Goal: Book appointment/travel/reservation

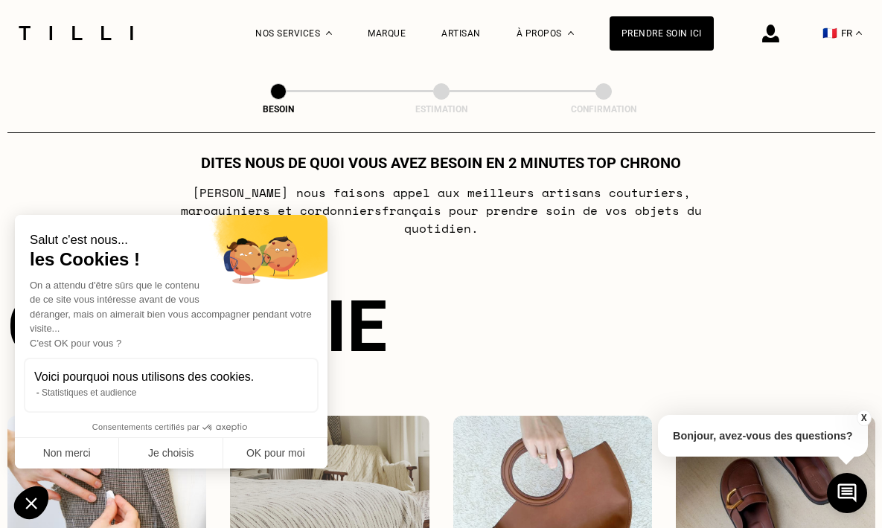
scroll to position [30, 0]
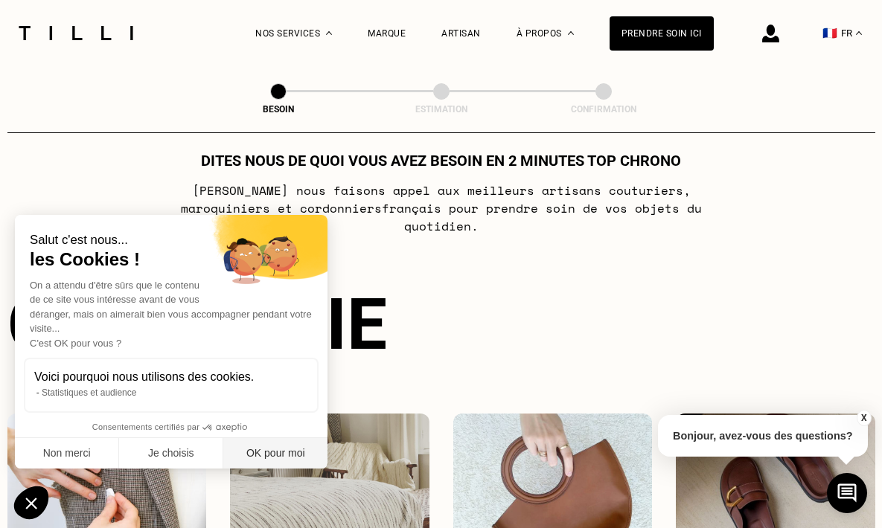
click at [284, 447] on button "OK pour moi" at bounding box center [275, 453] width 104 height 31
checkbox input "true"
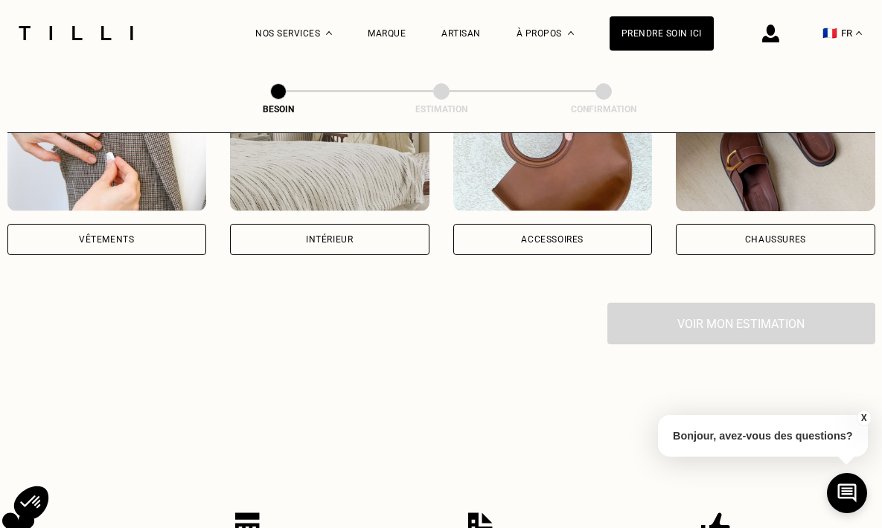
scroll to position [358, 0]
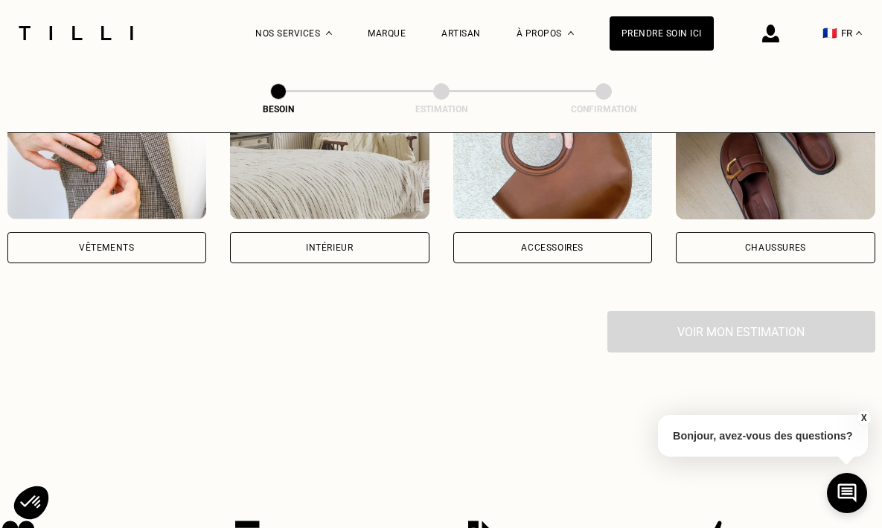
click at [352, 243] on div "Intérieur" at bounding box center [329, 247] width 47 height 9
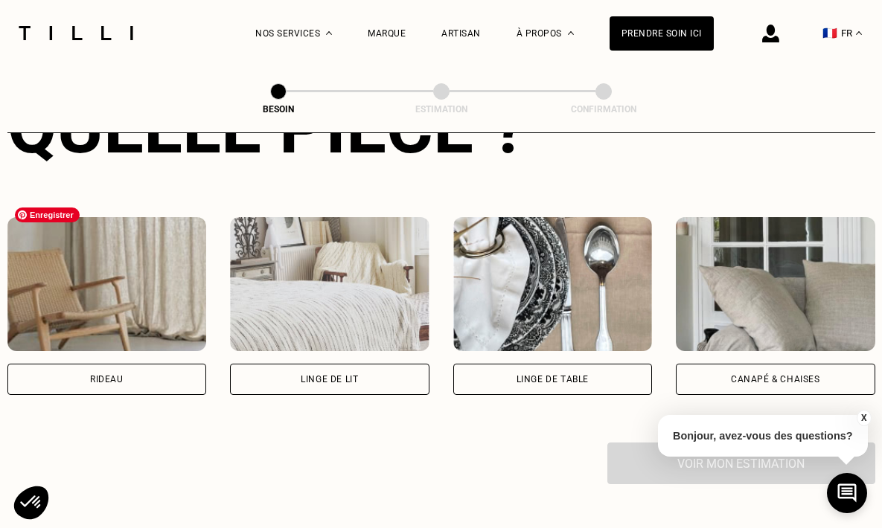
scroll to position [635, 0]
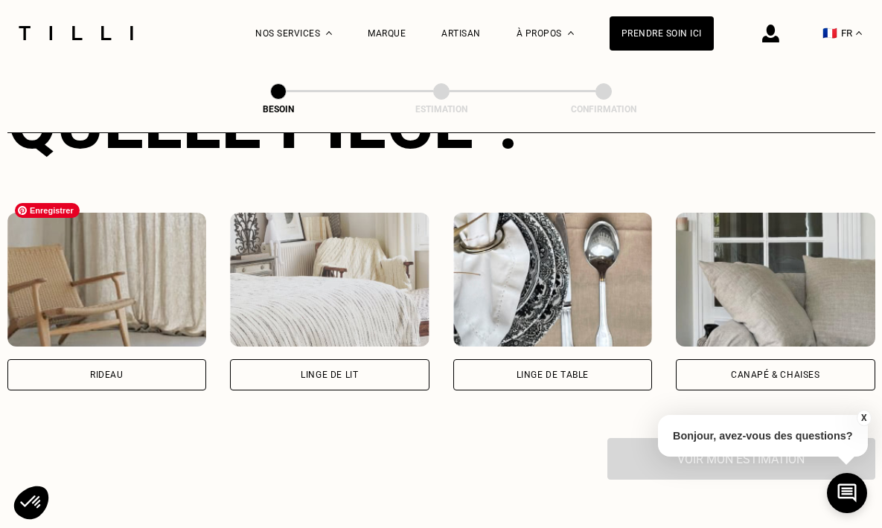
click at [125, 300] on img at bounding box center [106, 280] width 199 height 134
select select "FR"
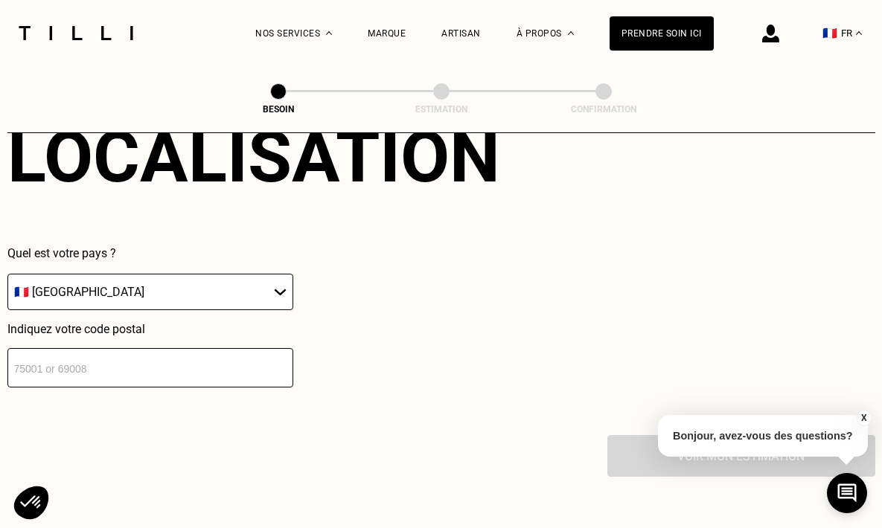
scroll to position [1018, 0]
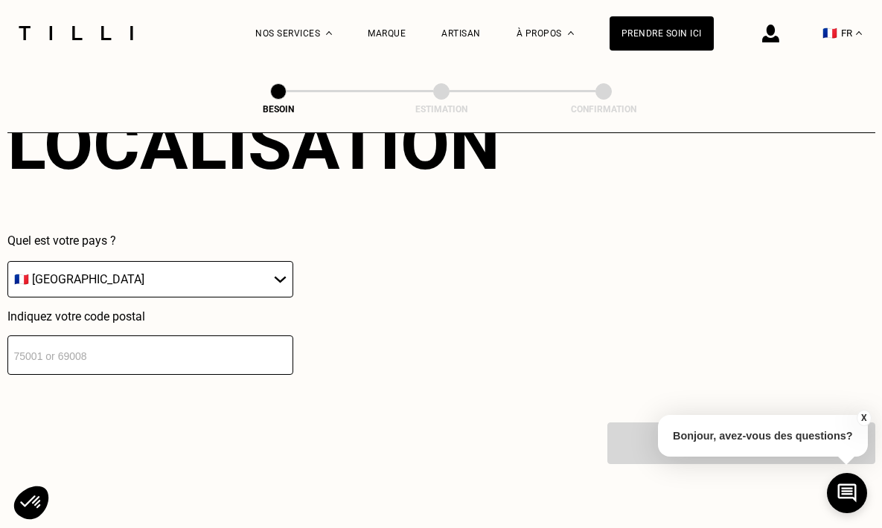
click at [112, 338] on input "number" at bounding box center [150, 355] width 286 height 39
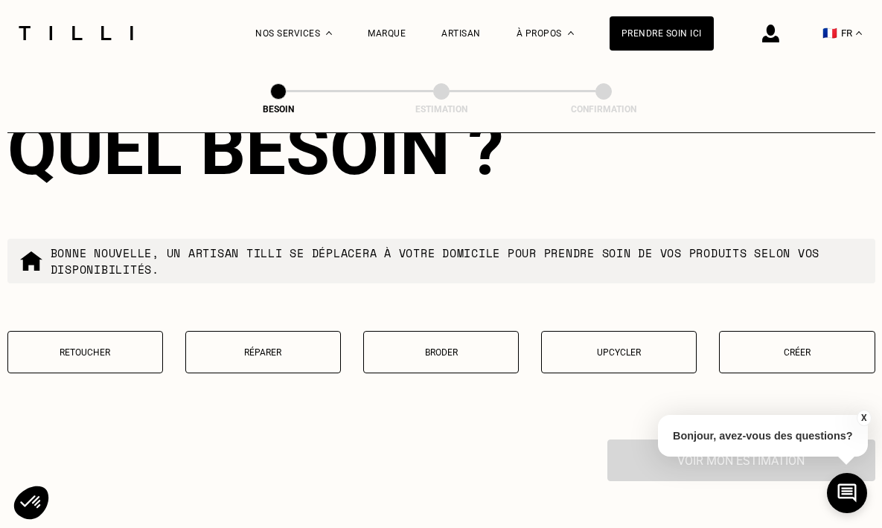
scroll to position [1383, 0]
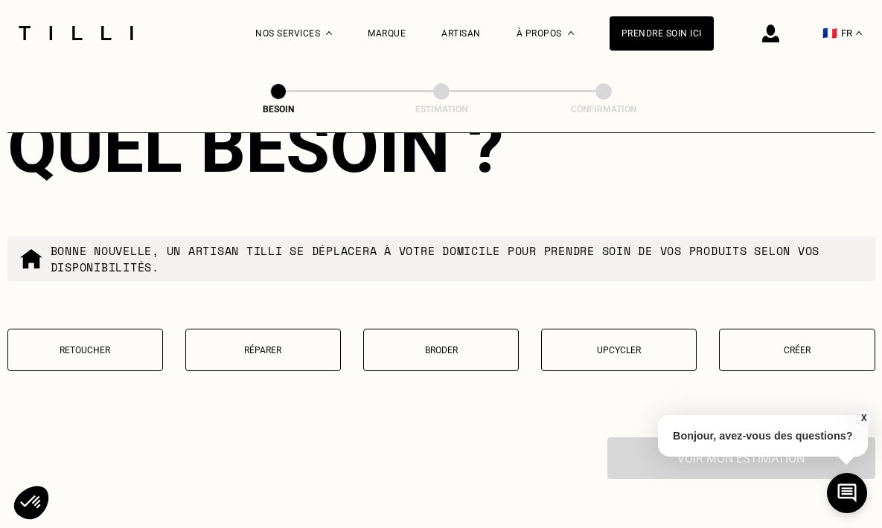
type input "37000"
click at [836, 345] on p "Créer" at bounding box center [796, 350] width 139 height 10
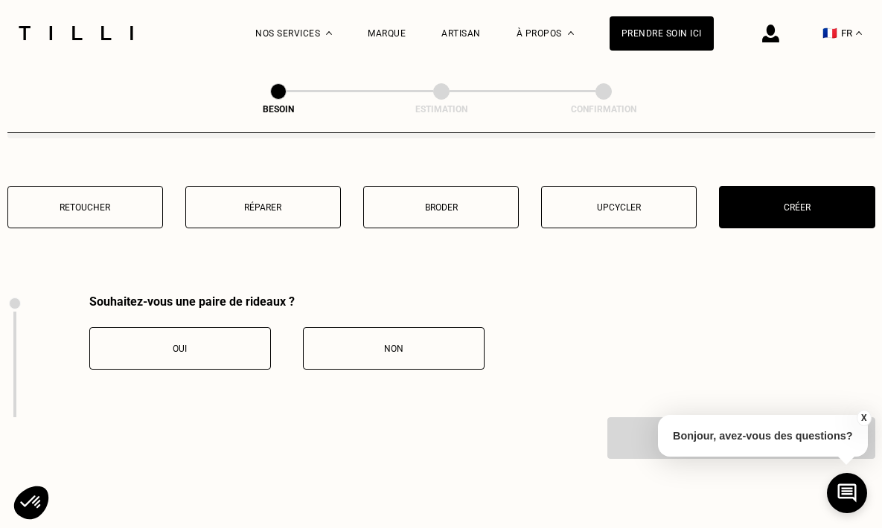
scroll to position [1637, 0]
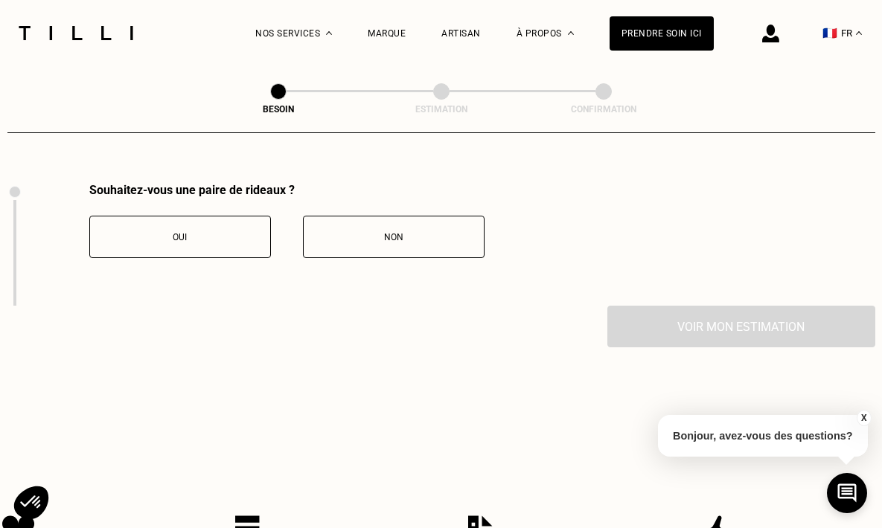
click at [211, 232] on div "Oui" at bounding box center [180, 237] width 165 height 10
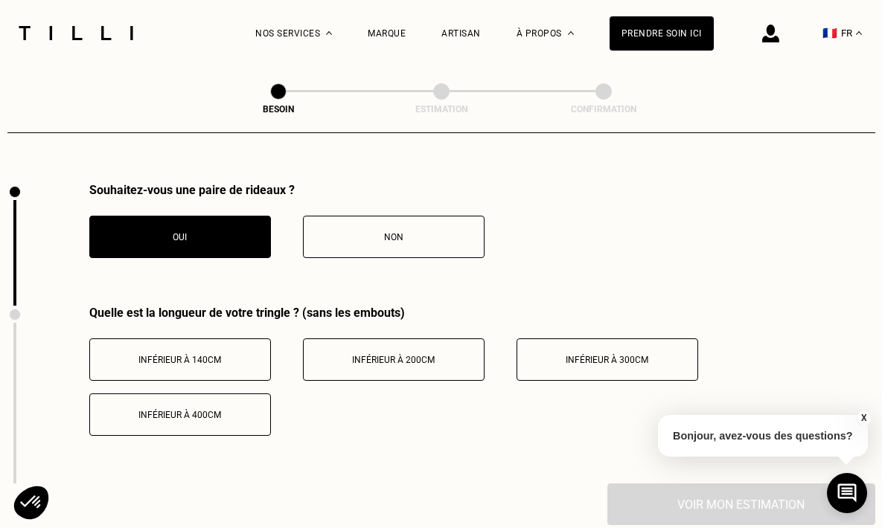
click at [434, 355] on span "Inférieur à 200cm" at bounding box center [393, 360] width 83 height 10
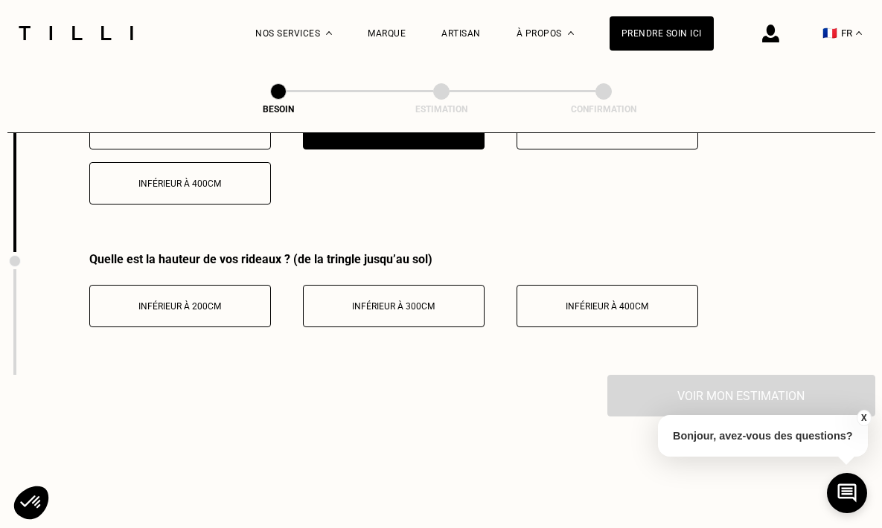
scroll to position [1871, 0]
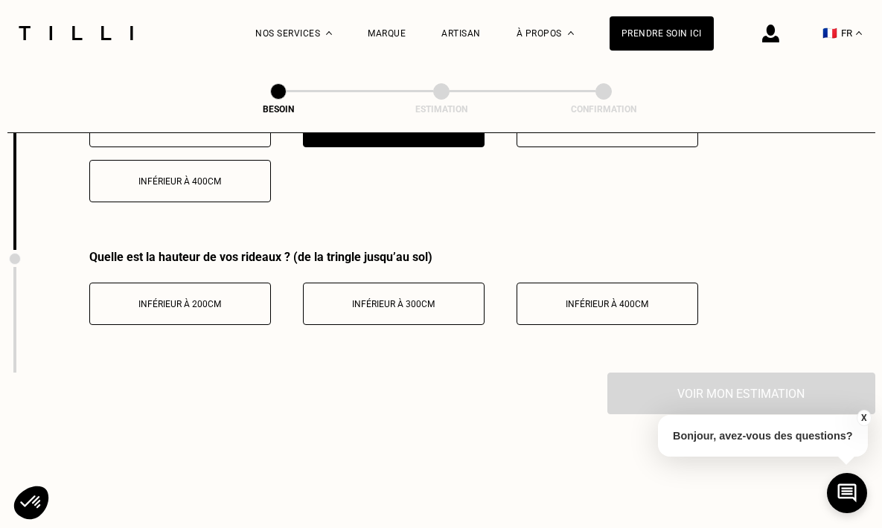
click at [420, 299] on span "Inférieur à 300cm" at bounding box center [393, 304] width 83 height 10
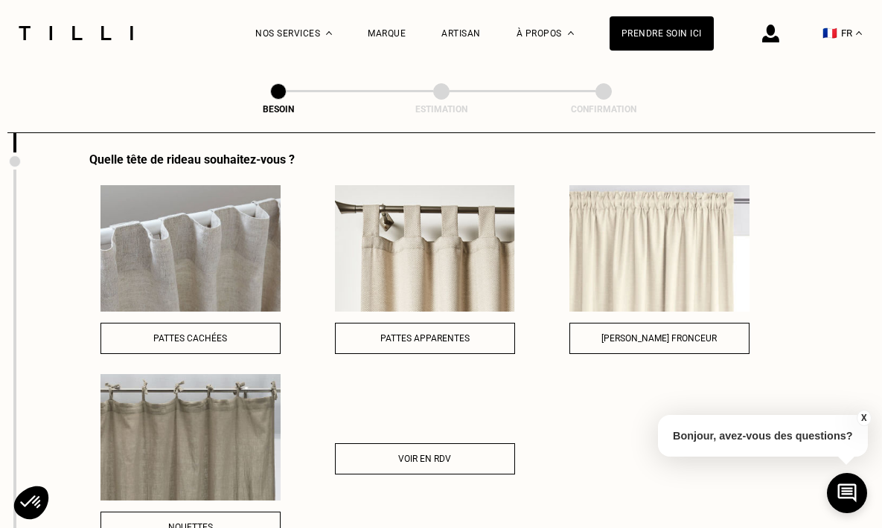
scroll to position [2082, 0]
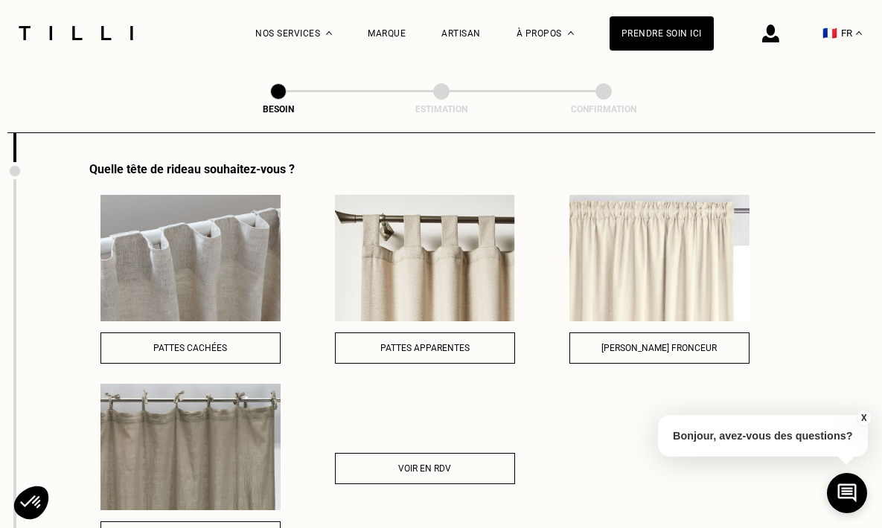
click at [221, 333] on button "Pattes cachées" at bounding box center [190, 348] width 180 height 31
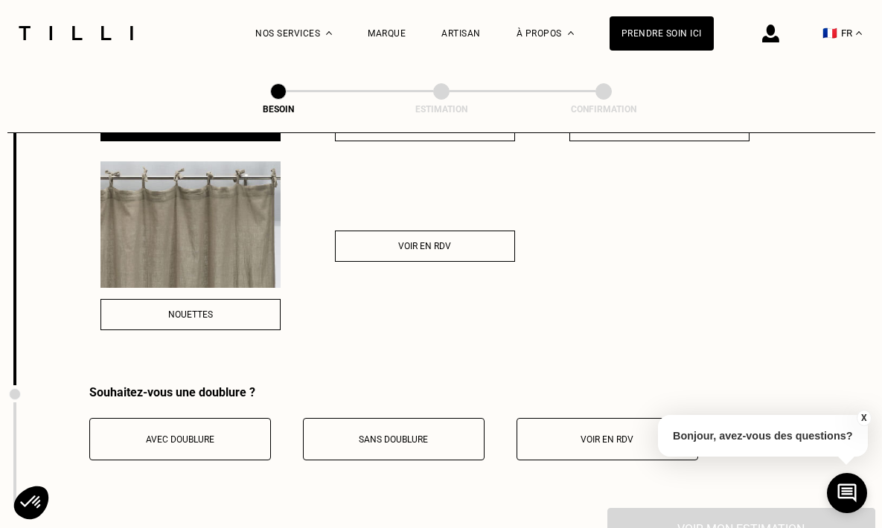
scroll to position [2307, 0]
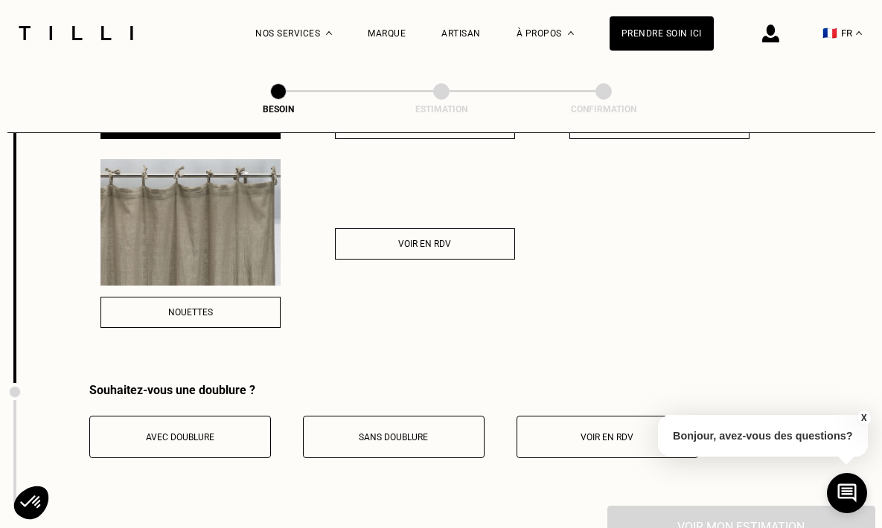
click at [388, 432] on span "Sans doublure" at bounding box center [393, 437] width 69 height 10
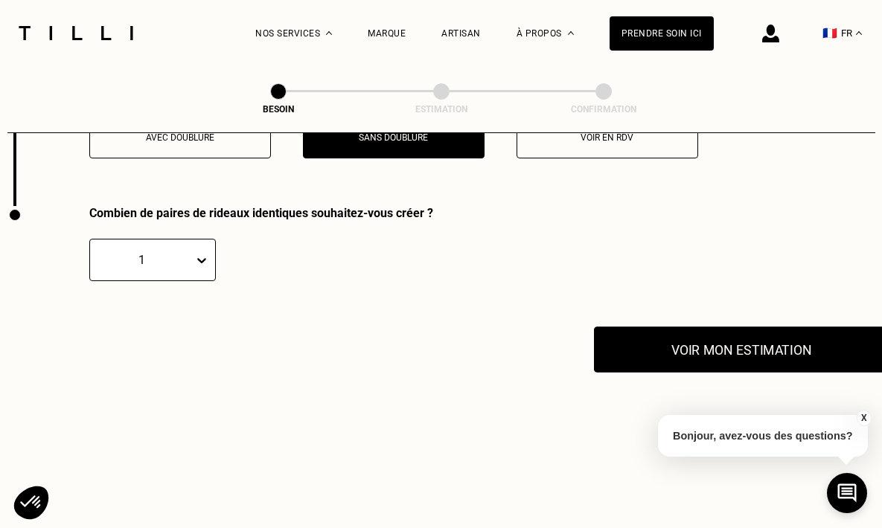
scroll to position [2612, 0]
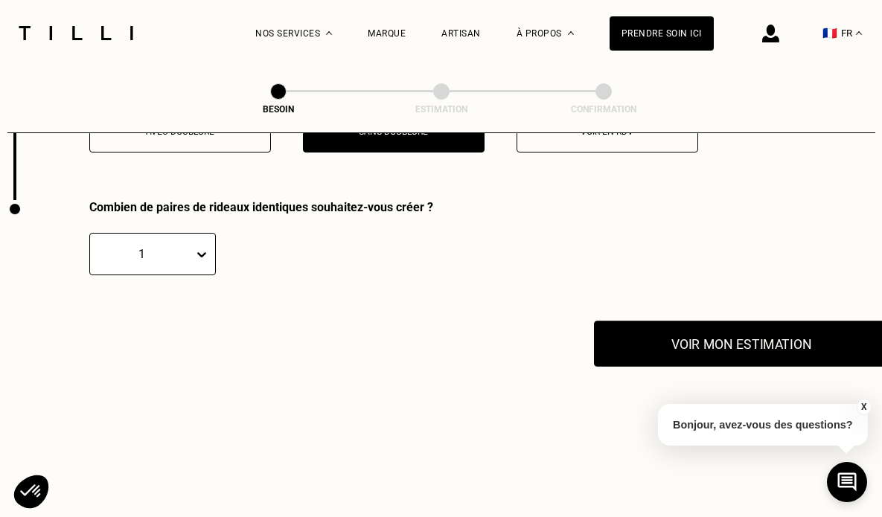
click at [772, 321] on button "Voir mon estimation" at bounding box center [741, 344] width 295 height 46
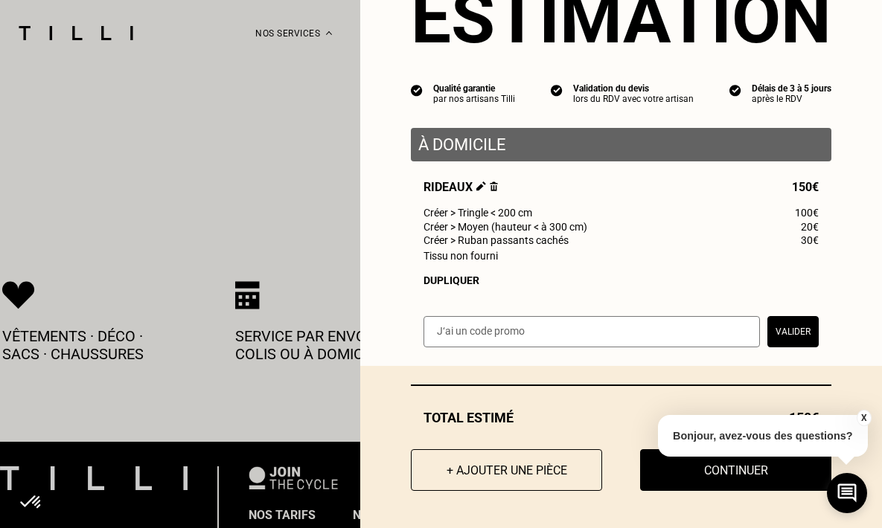
scroll to position [2877, 0]
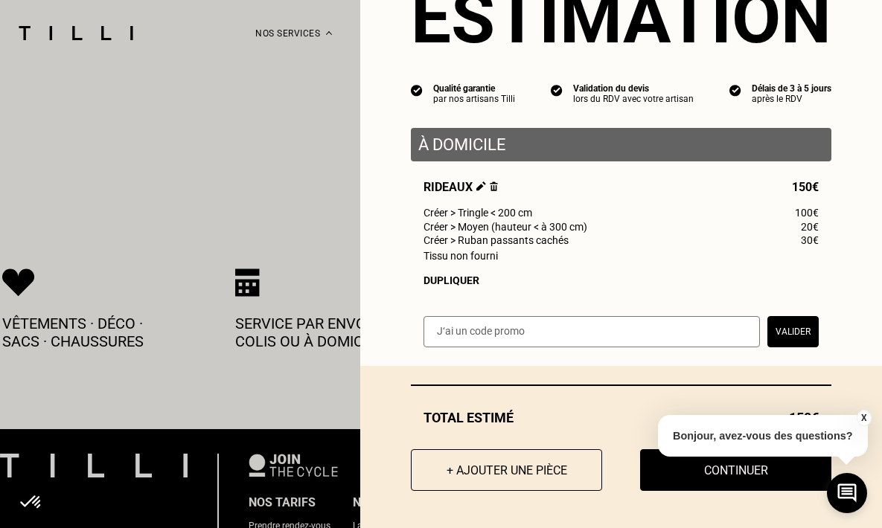
click at [476, 185] on img at bounding box center [481, 187] width 10 height 10
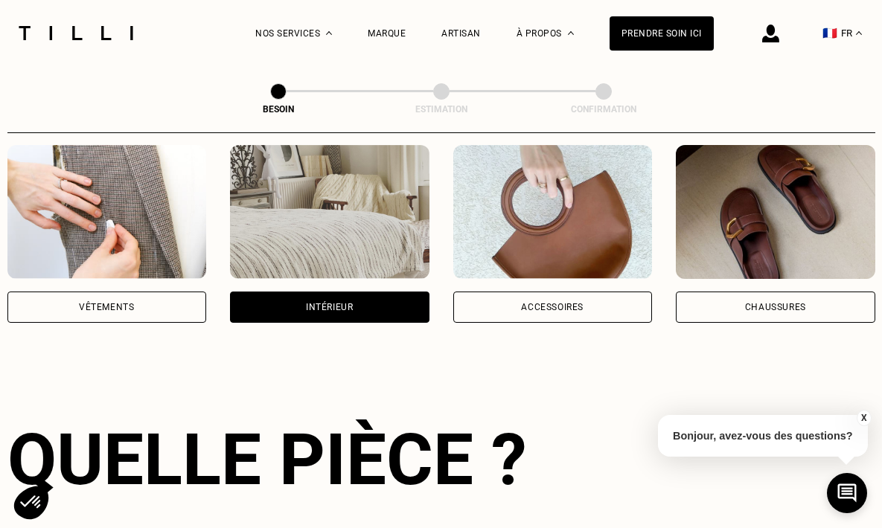
scroll to position [316, 0]
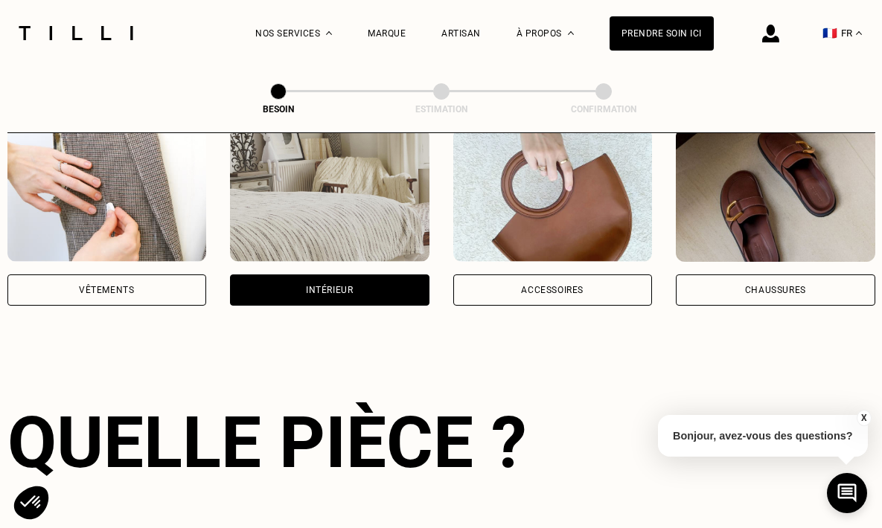
click at [340, 275] on div "Intérieur" at bounding box center [329, 290] width 199 height 31
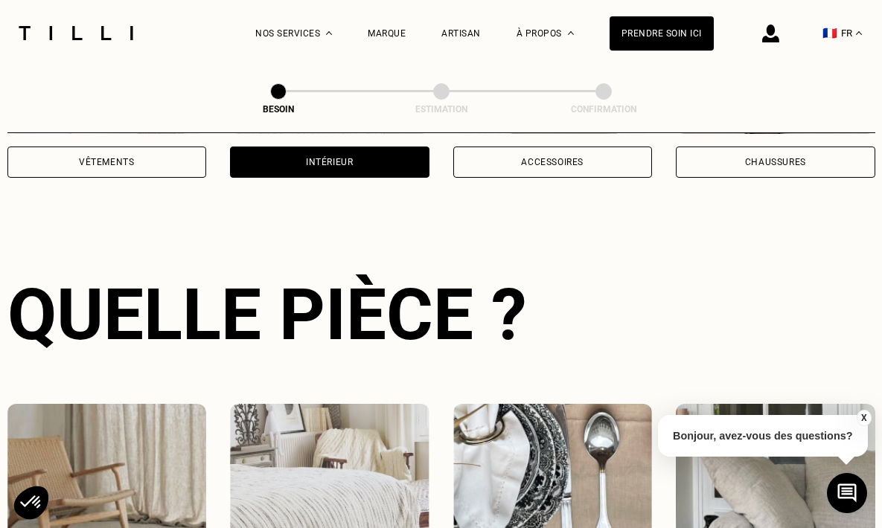
scroll to position [485, 0]
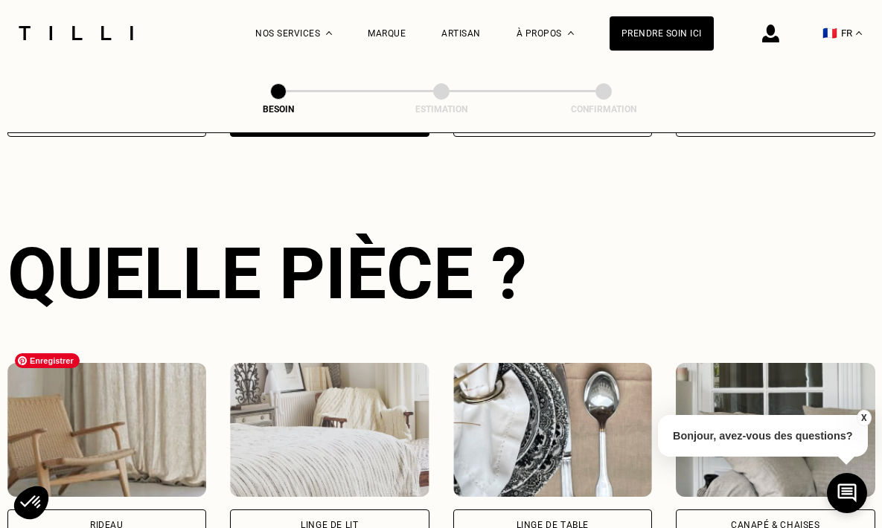
click at [162, 440] on img at bounding box center [106, 430] width 199 height 134
select select "FR"
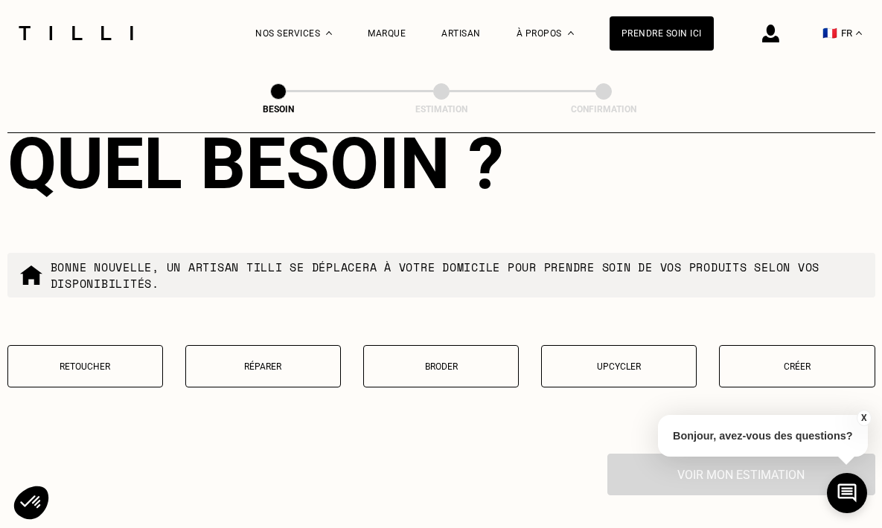
scroll to position [1369, 0]
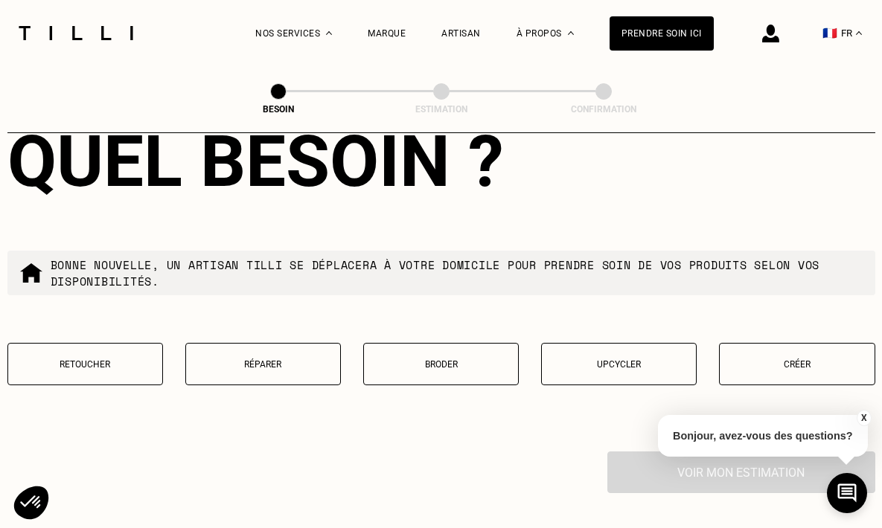
click at [787, 359] on p "Créer" at bounding box center [796, 364] width 139 height 10
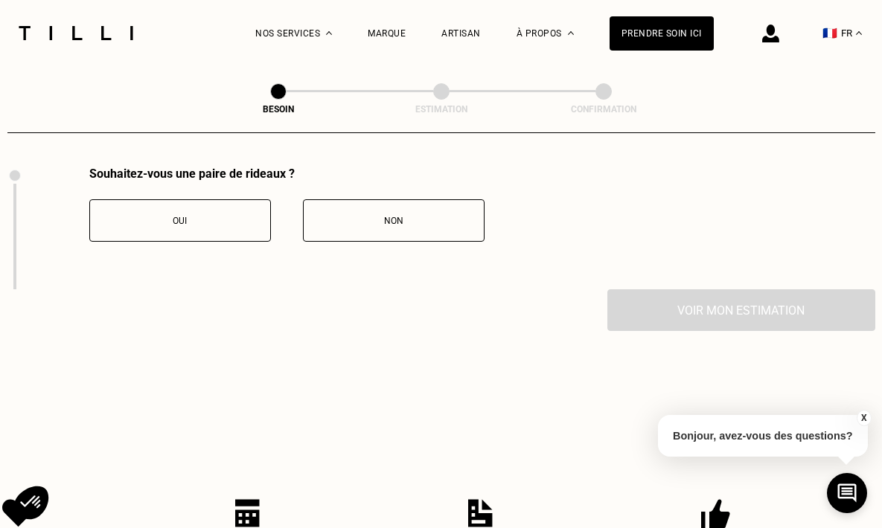
scroll to position [1655, 0]
click at [232, 217] on button "Oui" at bounding box center [180, 219] width 182 height 42
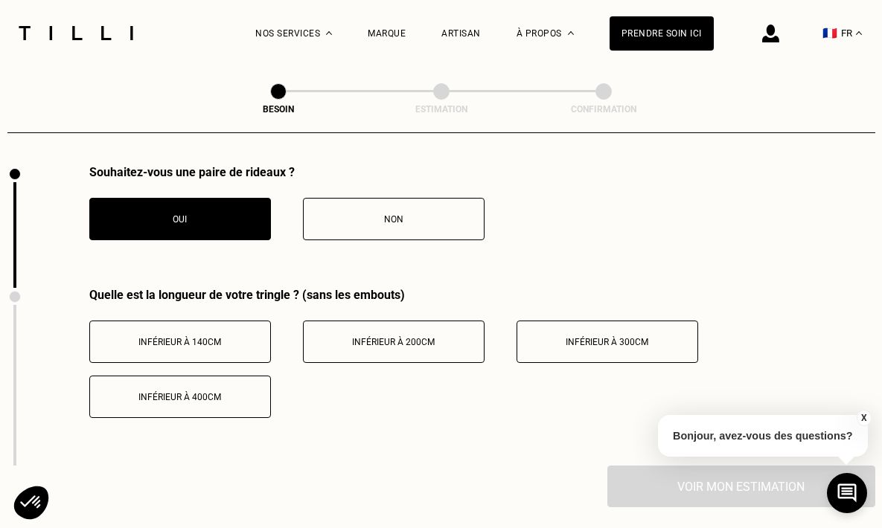
click at [421, 337] on span "Inférieur à 200cm" at bounding box center [393, 342] width 83 height 10
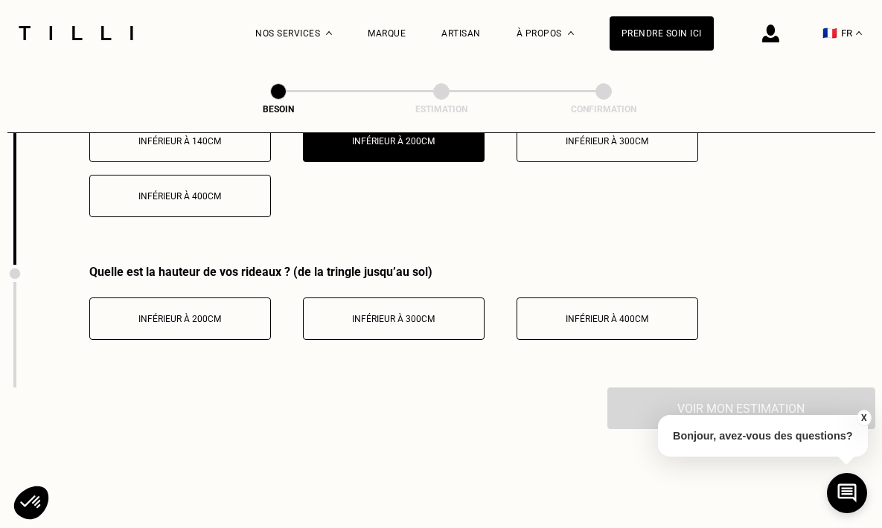
scroll to position [1859, 0]
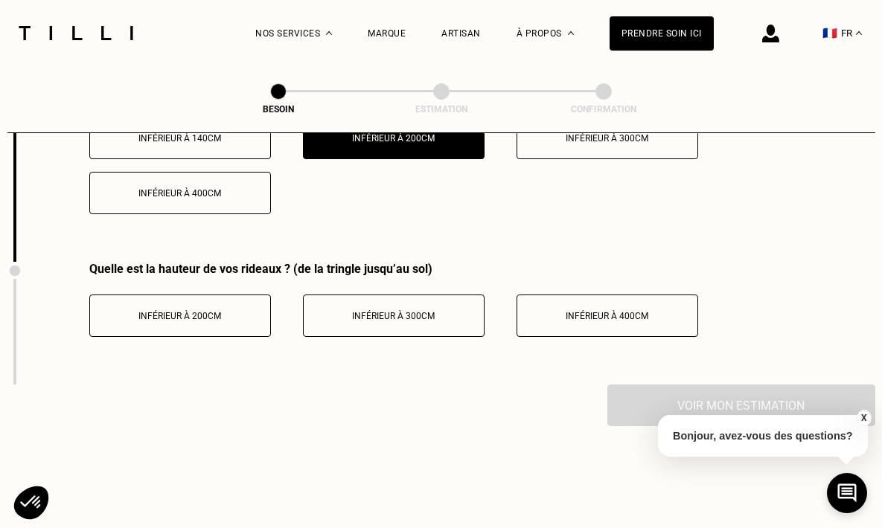
click at [422, 311] on span "Inférieur à 300cm" at bounding box center [393, 316] width 83 height 10
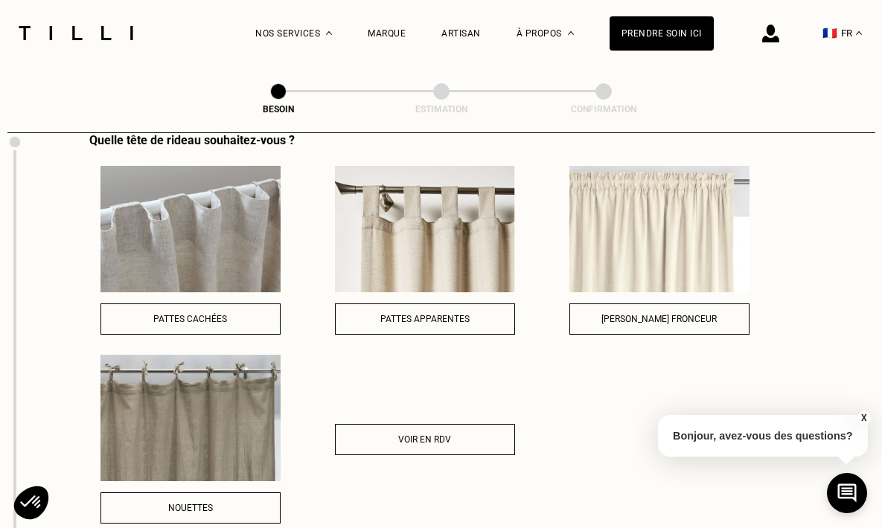
scroll to position [2107, 0]
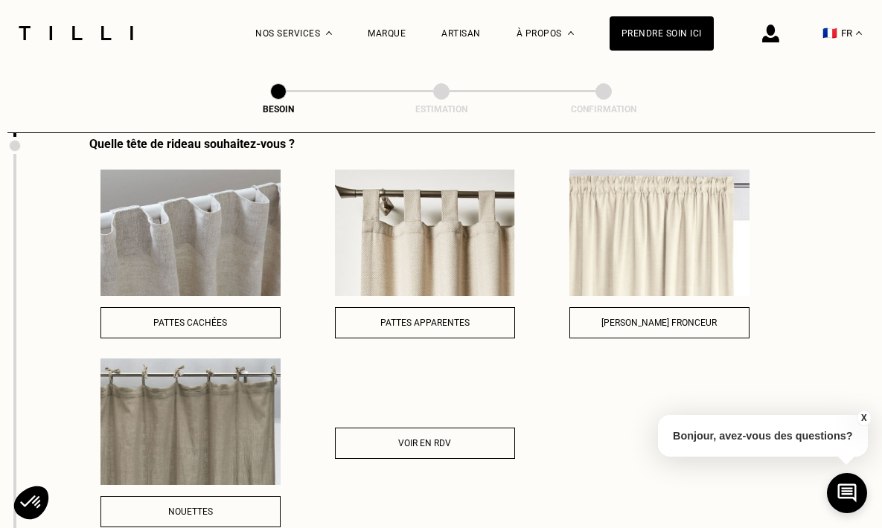
click at [223, 318] on span "Pattes cachées" at bounding box center [190, 323] width 74 height 10
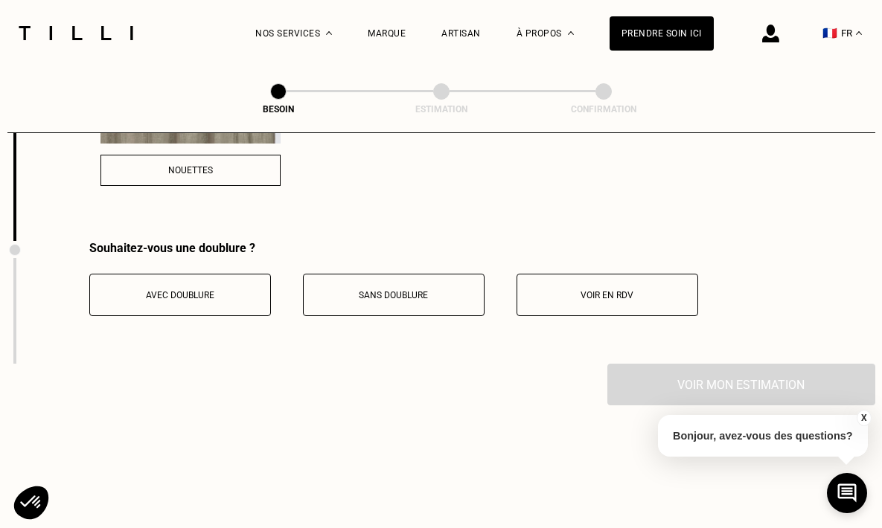
scroll to position [2453, 0]
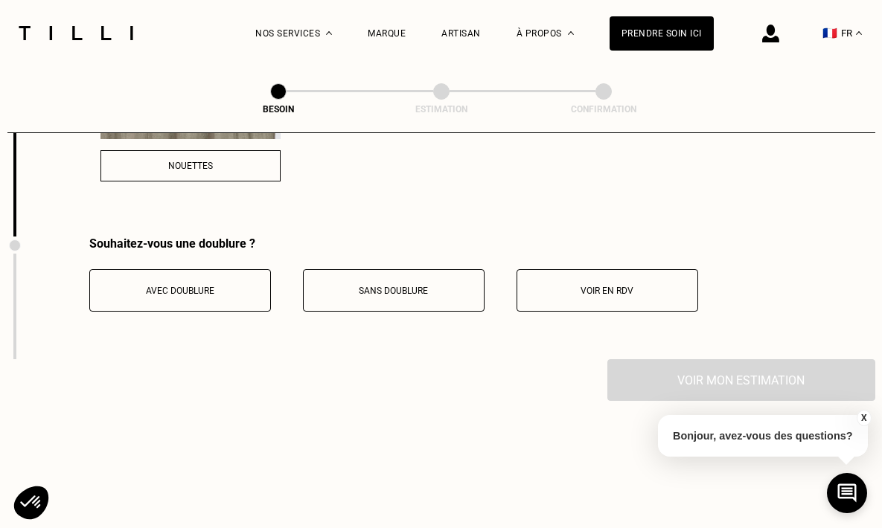
click at [383, 286] on span "Sans doublure" at bounding box center [393, 291] width 69 height 10
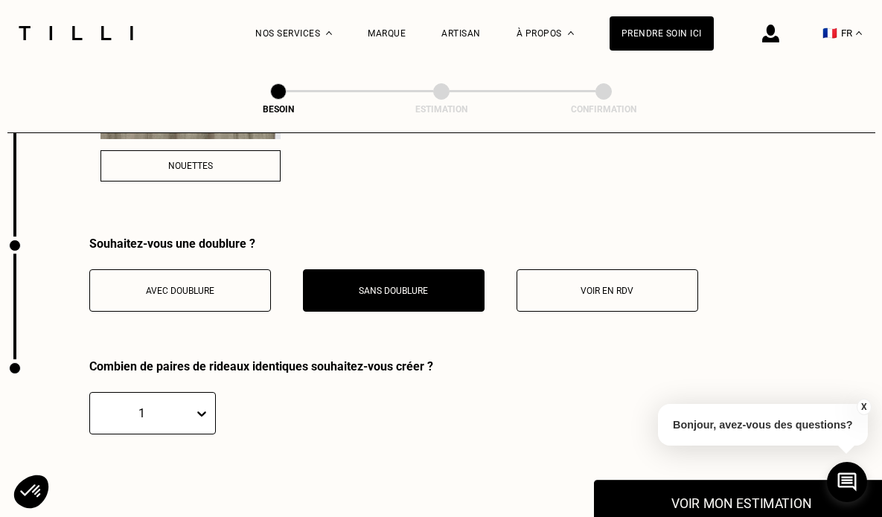
click at [696, 488] on button "Voir mon estimation" at bounding box center [741, 503] width 295 height 46
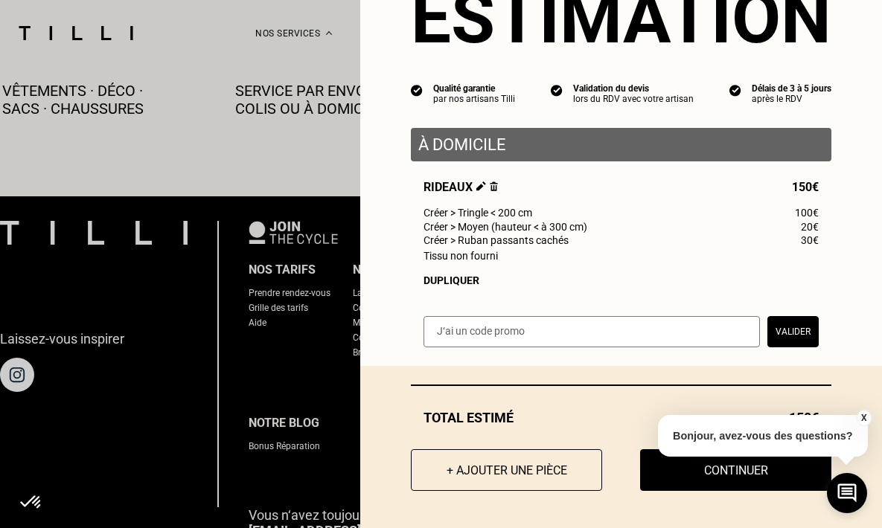
scroll to position [3241, 0]
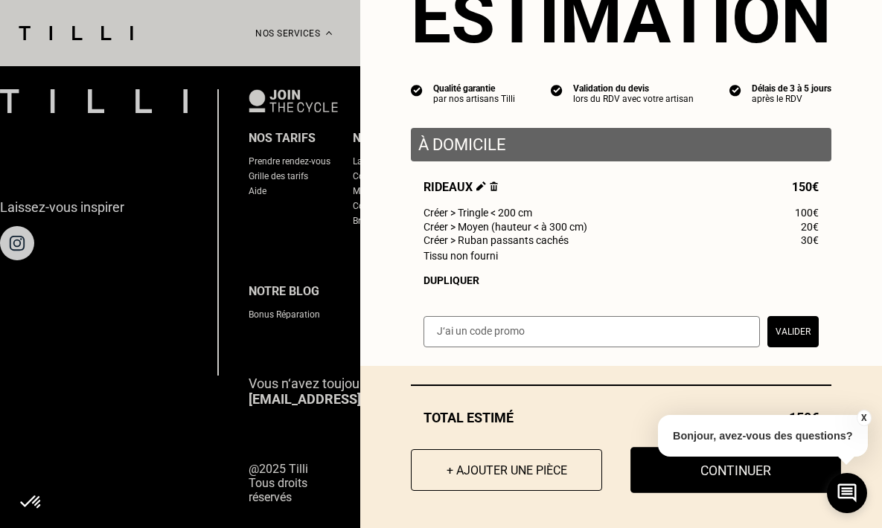
click at [742, 474] on button "Continuer" at bounding box center [735, 470] width 211 height 46
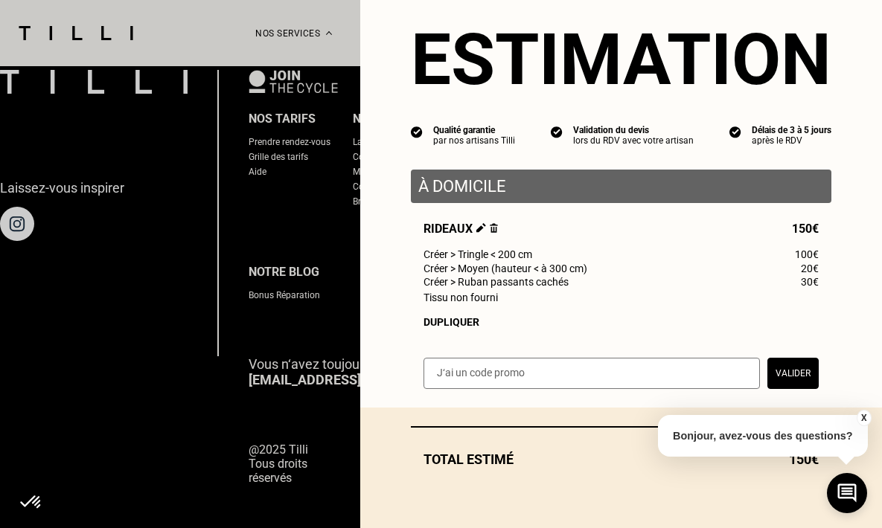
scroll to position [974, 0]
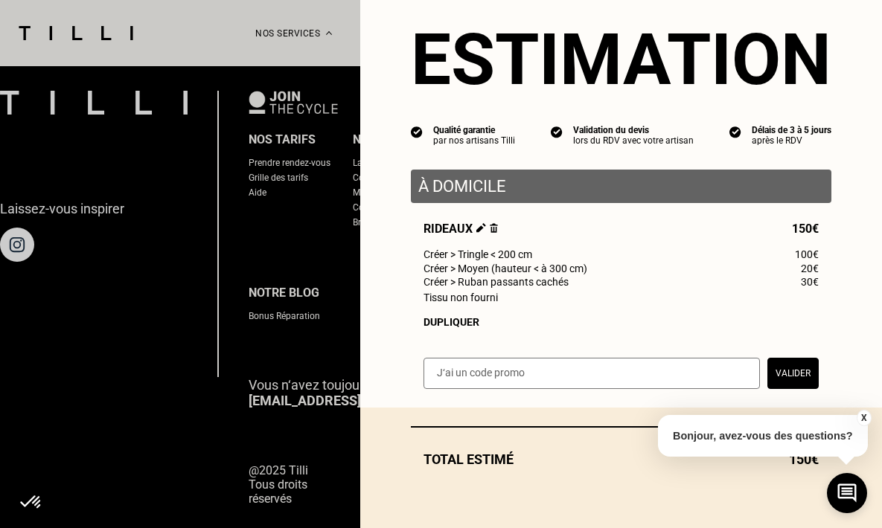
select select "FR"
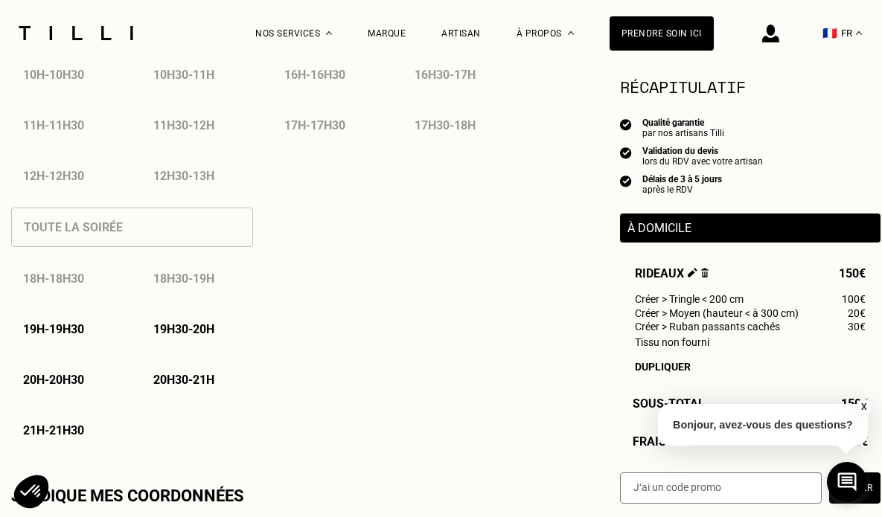
scroll to position [927, 0]
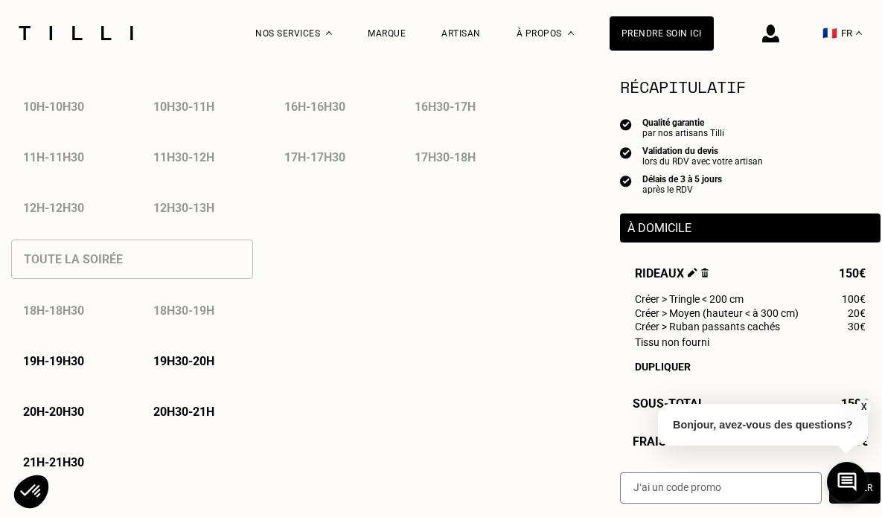
click at [74, 359] on p "19h - 19h30" at bounding box center [53, 361] width 61 height 14
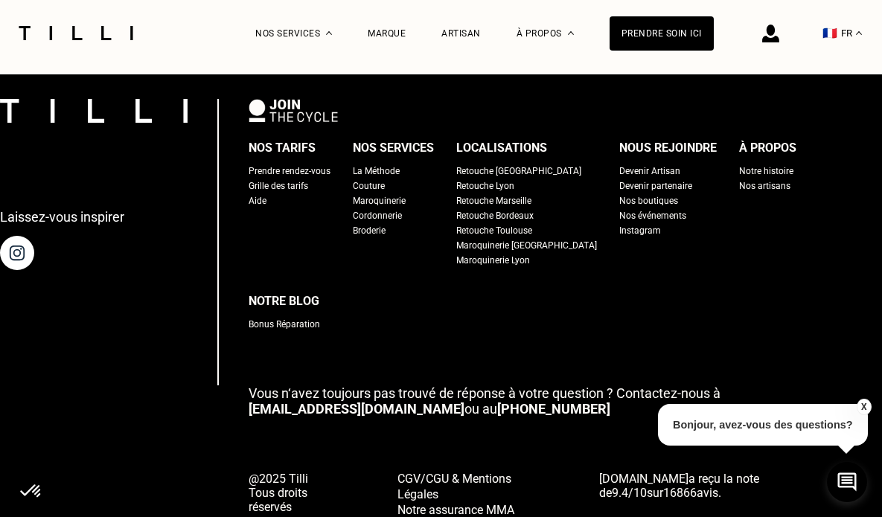
scroll to position [2444, 0]
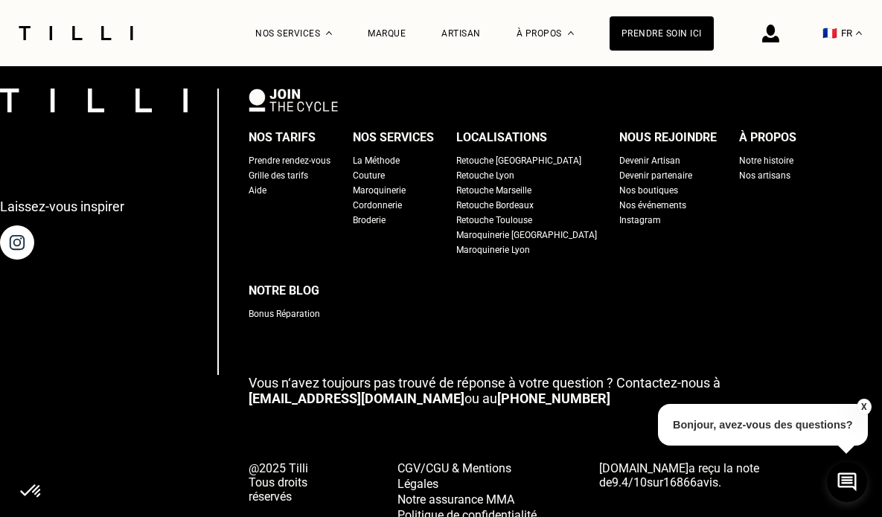
click at [861, 400] on button "X" at bounding box center [863, 407] width 15 height 16
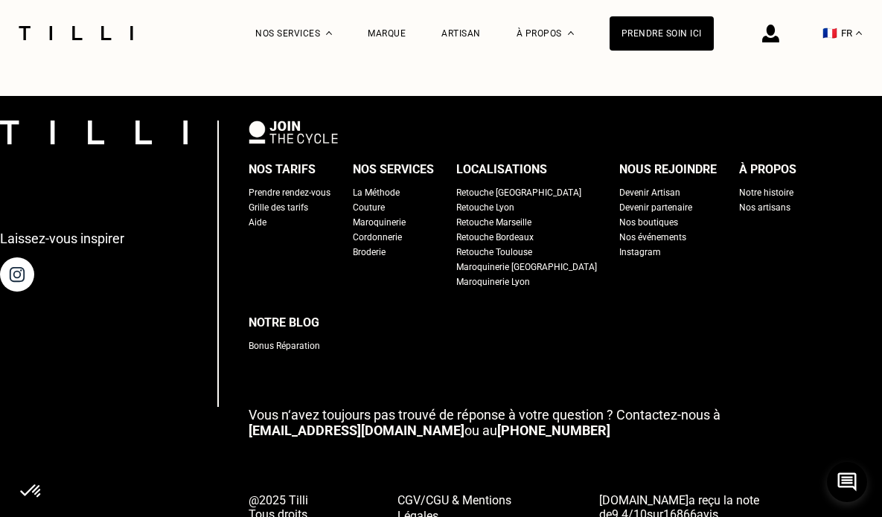
scroll to position [2411, 0]
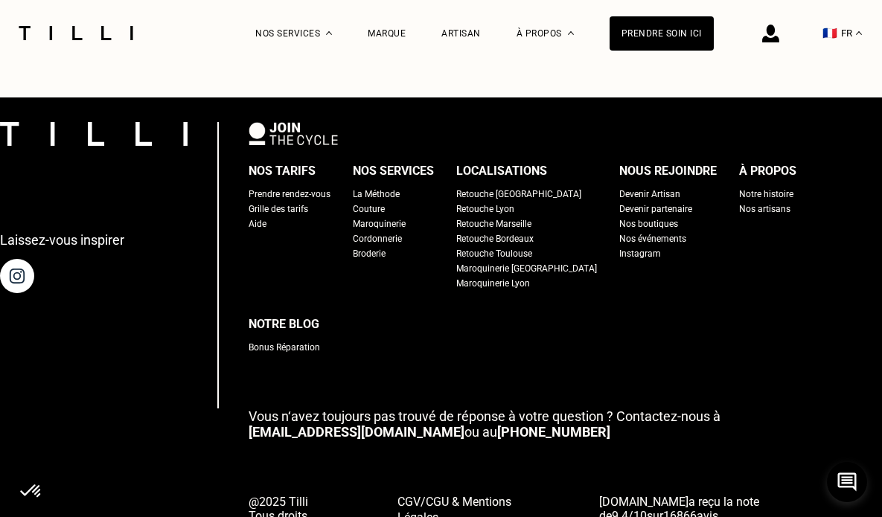
click at [308, 217] on div "Grille des tarifs" at bounding box center [279, 209] width 60 height 15
select select "FR"
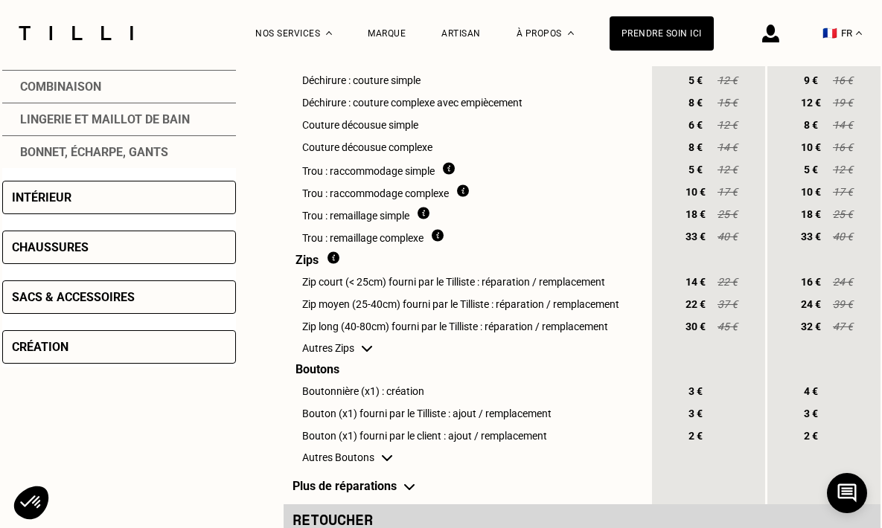
scroll to position [593, 0]
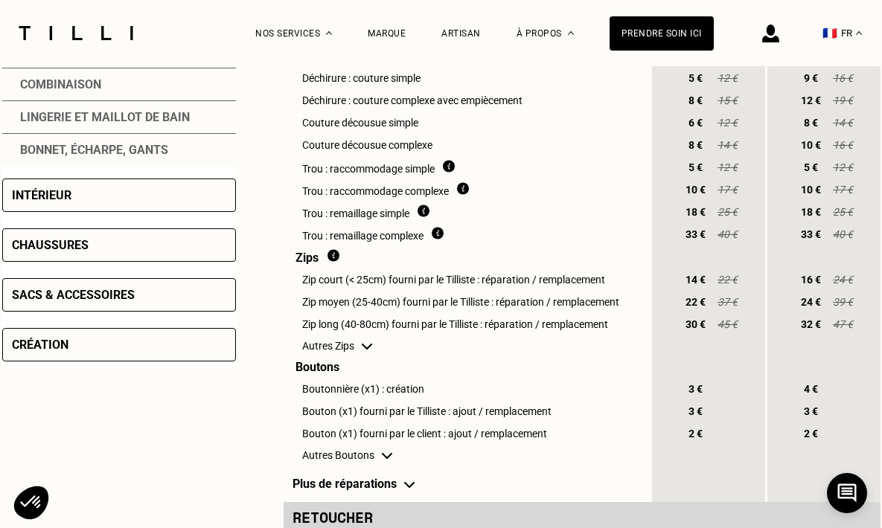
click at [76, 196] on div "Intérieur" at bounding box center [119, 195] width 234 height 33
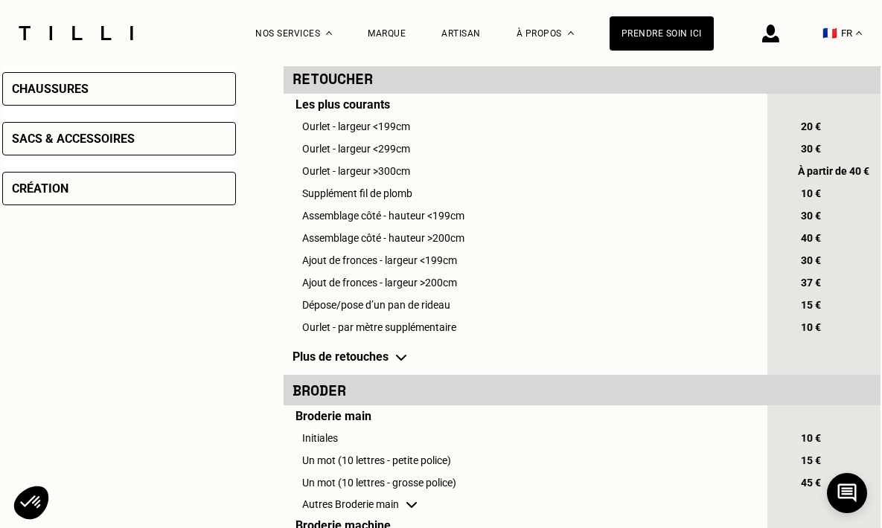
scroll to position [617, 0]
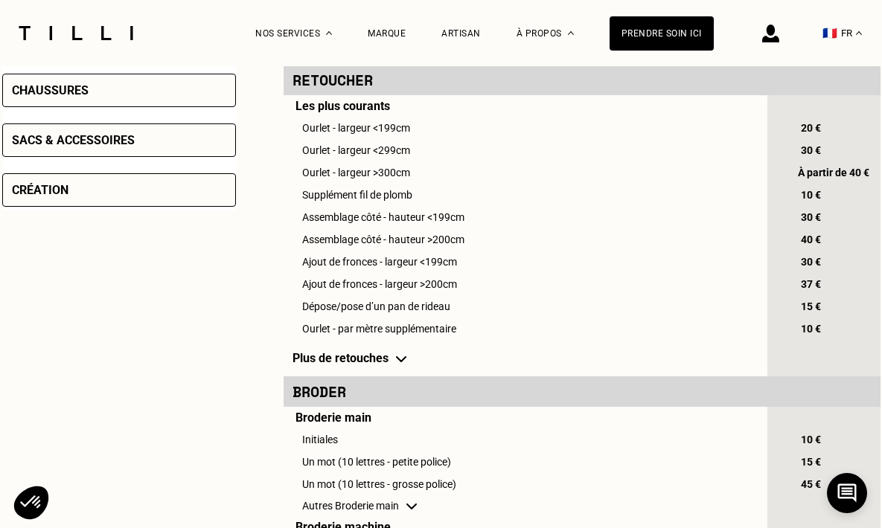
click at [383, 365] on td "Plus de retouches" at bounding box center [525, 358] width 482 height 36
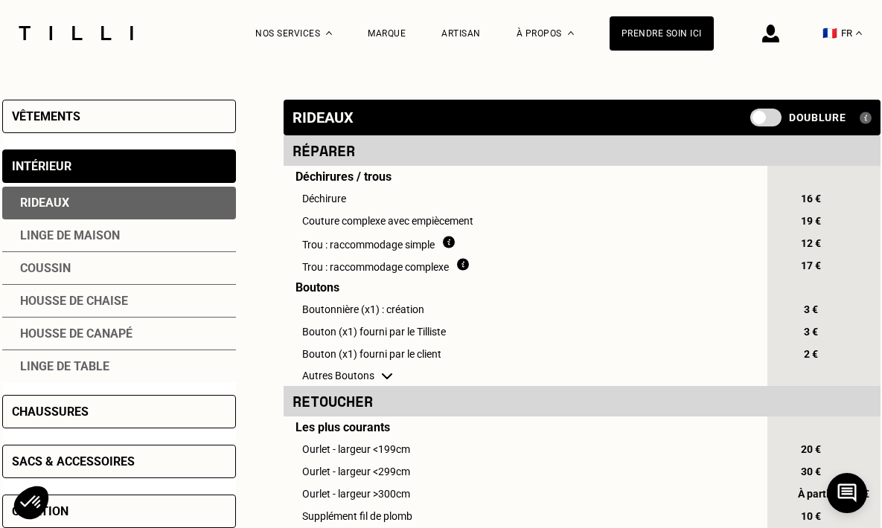
scroll to position [287, 0]
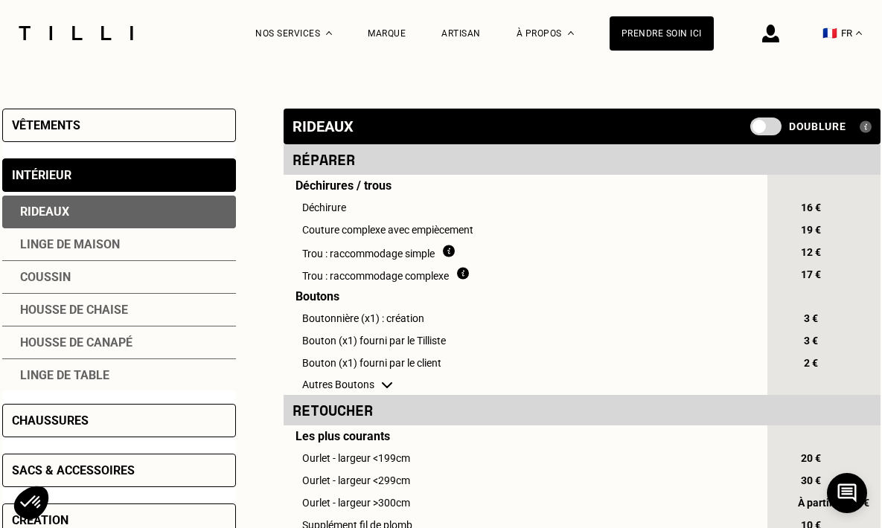
click at [771, 130] on span at bounding box center [765, 127] width 31 height 18
click at [753, 132] on input "checkbox" at bounding box center [753, 132] width 0 height 0
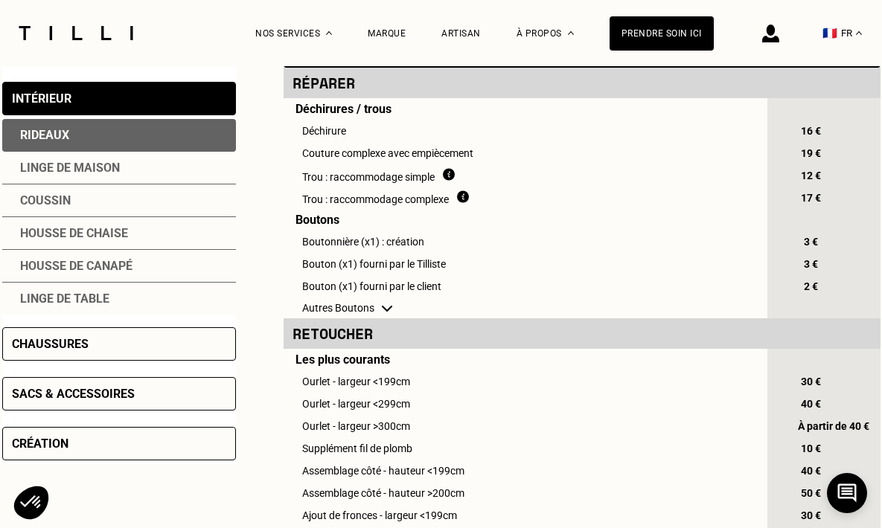
scroll to position [365, 0]
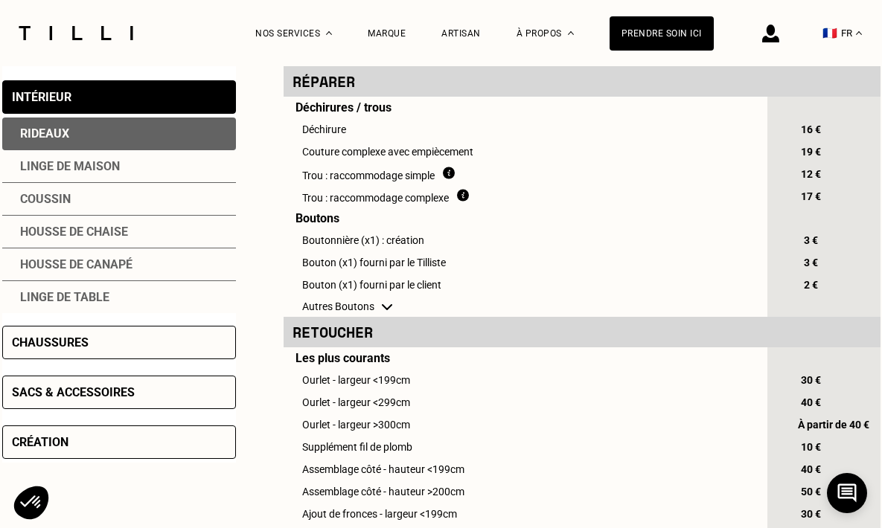
click at [118, 202] on div "Coussin" at bounding box center [119, 199] width 234 height 33
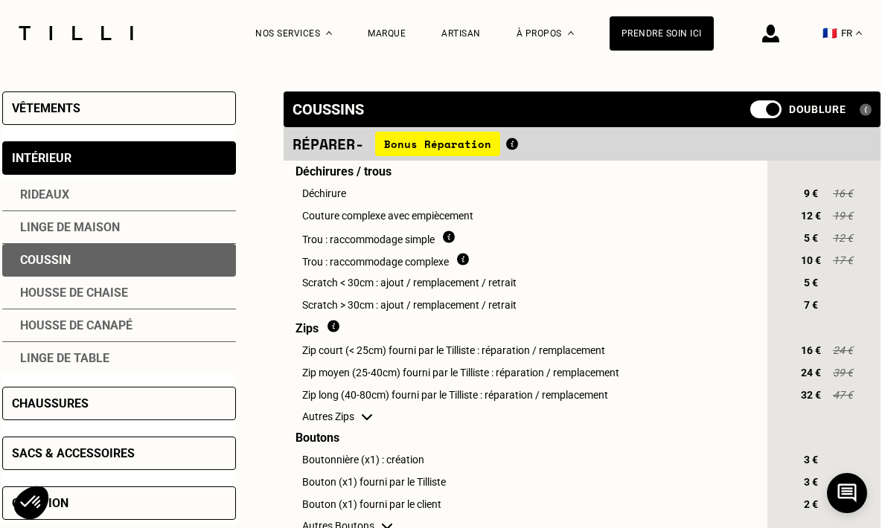
scroll to position [302, 0]
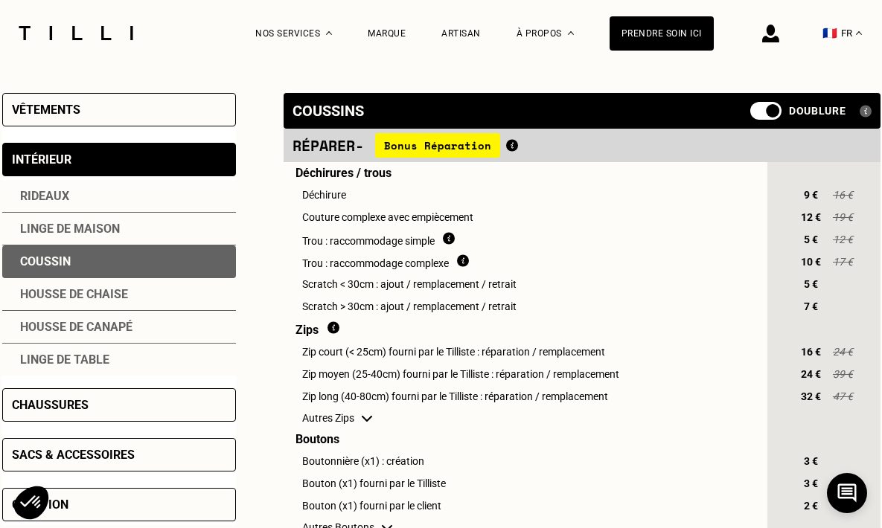
click at [92, 184] on div "Rideaux" at bounding box center [119, 196] width 234 height 33
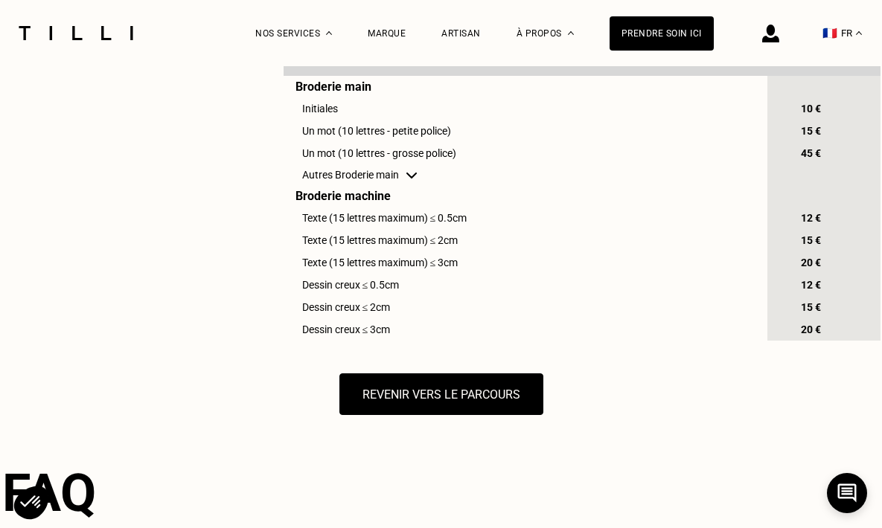
scroll to position [1040, 0]
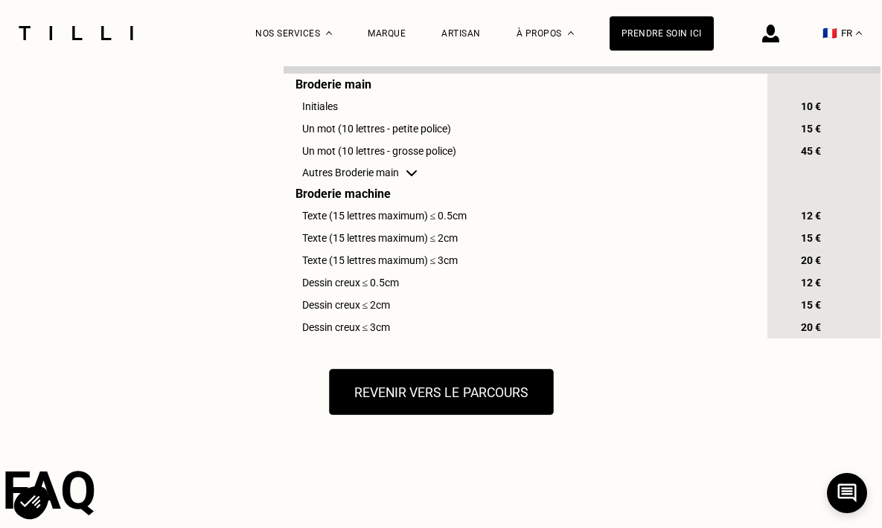
click at [423, 409] on button "Revenir vers le parcours" at bounding box center [441, 392] width 224 height 46
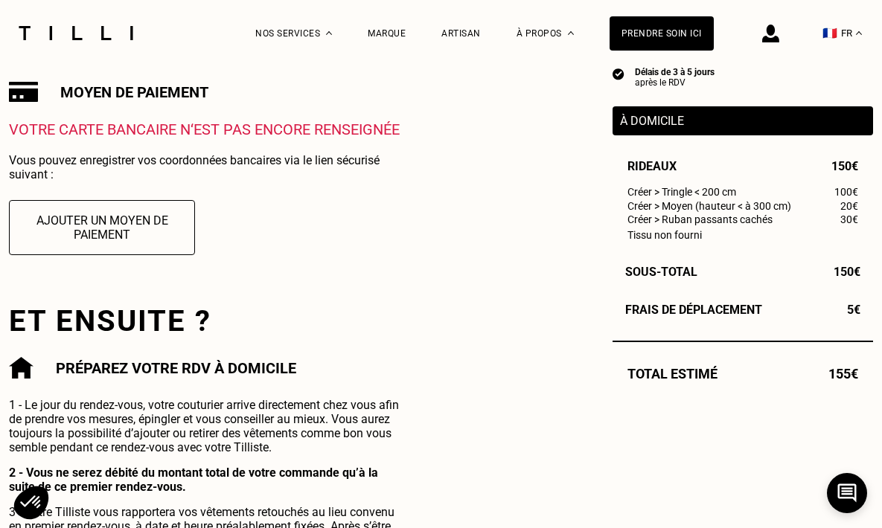
scroll to position [395, 0]
